Goal: Contribute content: Add original content to the website for others to see

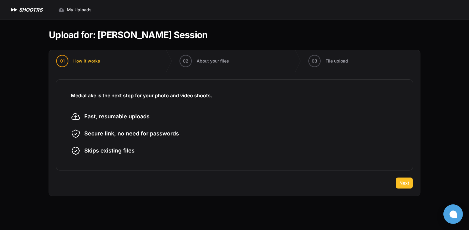
click at [399, 181] on button "Next" at bounding box center [404, 183] width 17 height 11
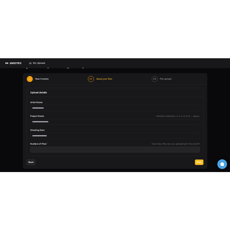
scroll to position [22, 0]
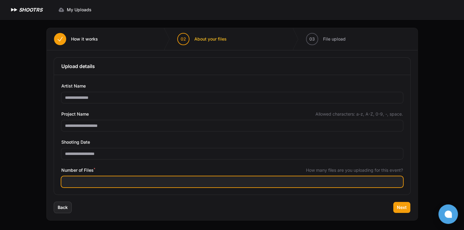
click at [69, 181] on input "Number of Files *" at bounding box center [232, 181] width 342 height 11
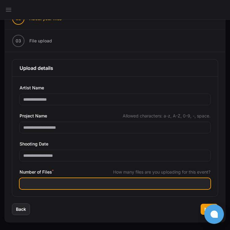
scroll to position [66, 0]
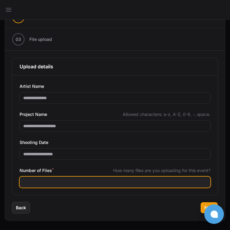
click at [28, 183] on input "Number of Files *" at bounding box center [115, 182] width 190 height 11
type input "***"
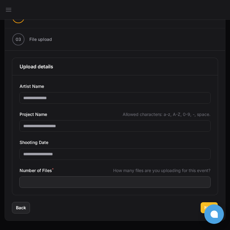
click at [204, 205] on span "Next" at bounding box center [209, 208] width 10 height 6
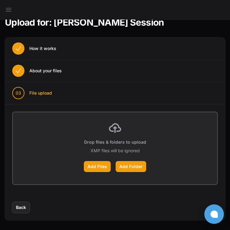
scroll to position [12, 0]
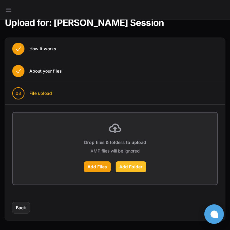
click at [126, 165] on label "Add Folder" at bounding box center [130, 166] width 31 height 11
click at [0, 0] on input "Add Folder" at bounding box center [0, 0] width 0 height 0
